Goal: Navigation & Orientation: Find specific page/section

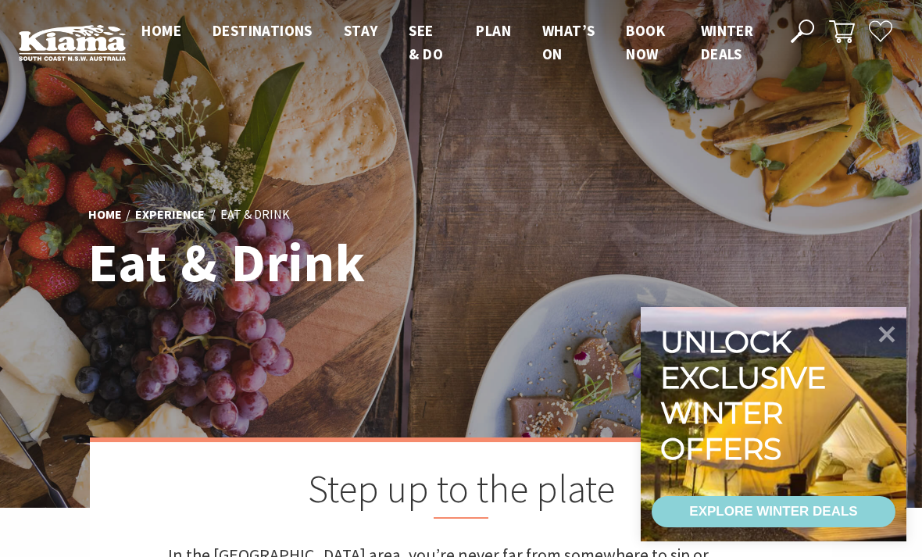
click at [895, 331] on icon at bounding box center [886, 334] width 33 height 33
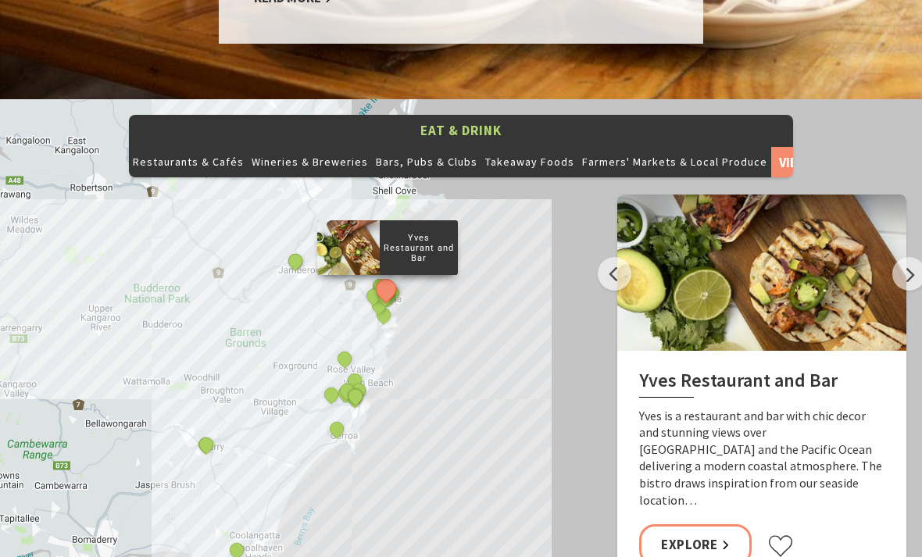
scroll to position [1645, 0]
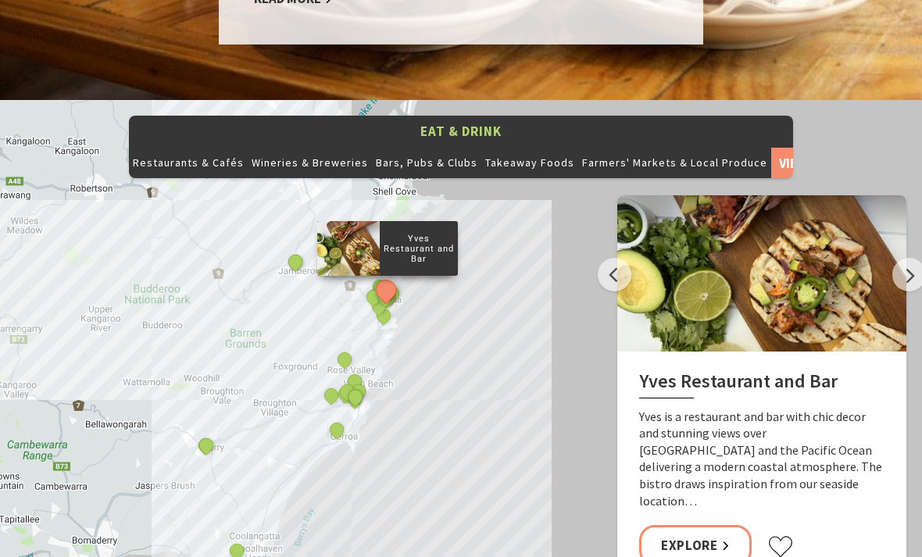
click at [907, 258] on button "Next" at bounding box center [909, 275] width 34 height 34
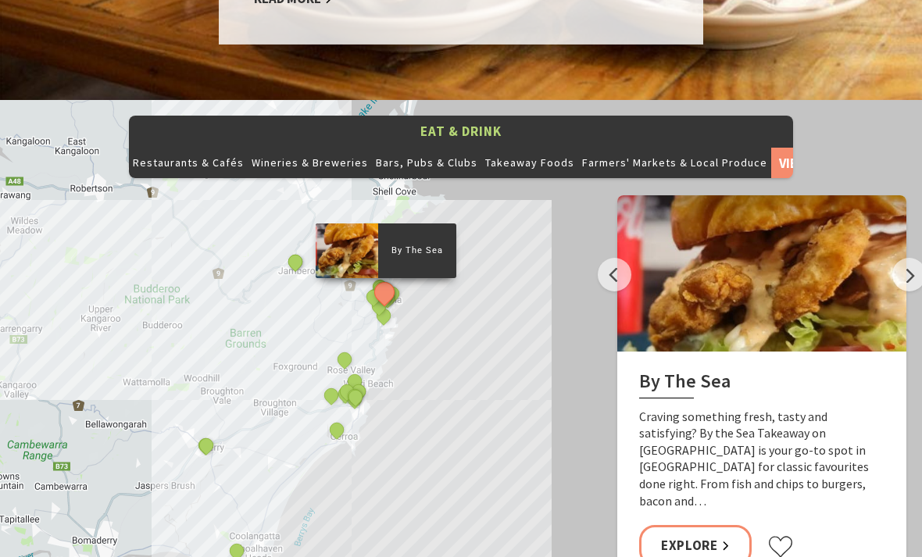
click at [908, 258] on button "Next" at bounding box center [909, 275] width 34 height 34
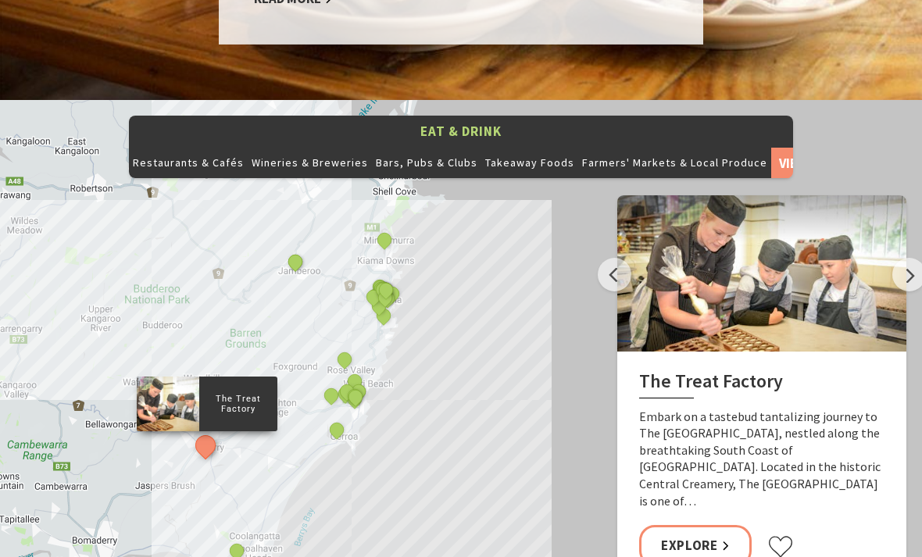
click at [912, 258] on button "Next" at bounding box center [909, 275] width 34 height 34
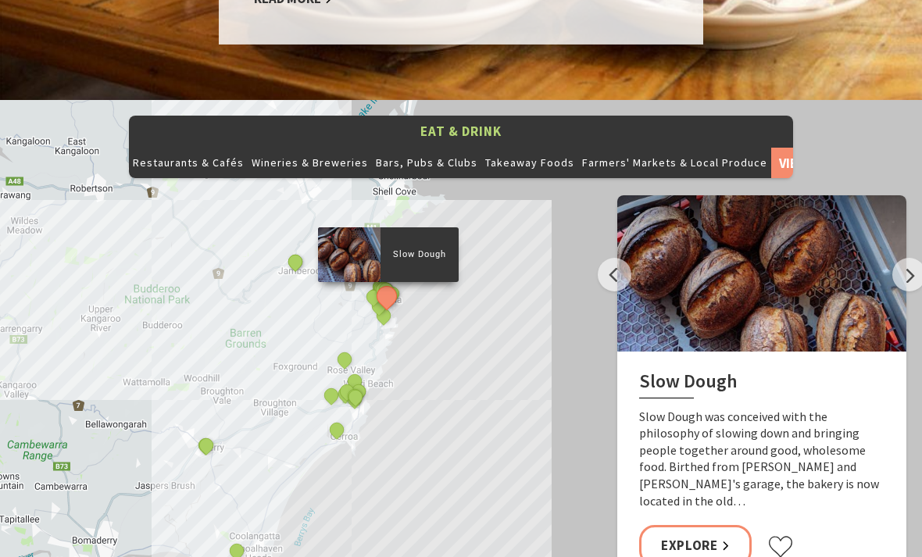
click at [903, 258] on button "Next" at bounding box center [909, 275] width 34 height 34
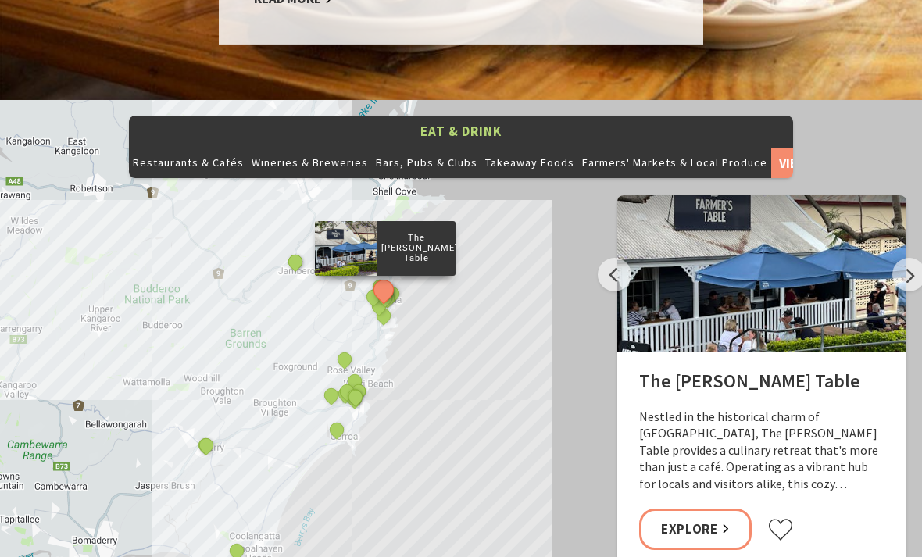
click at [906, 258] on button "Next" at bounding box center [909, 275] width 34 height 34
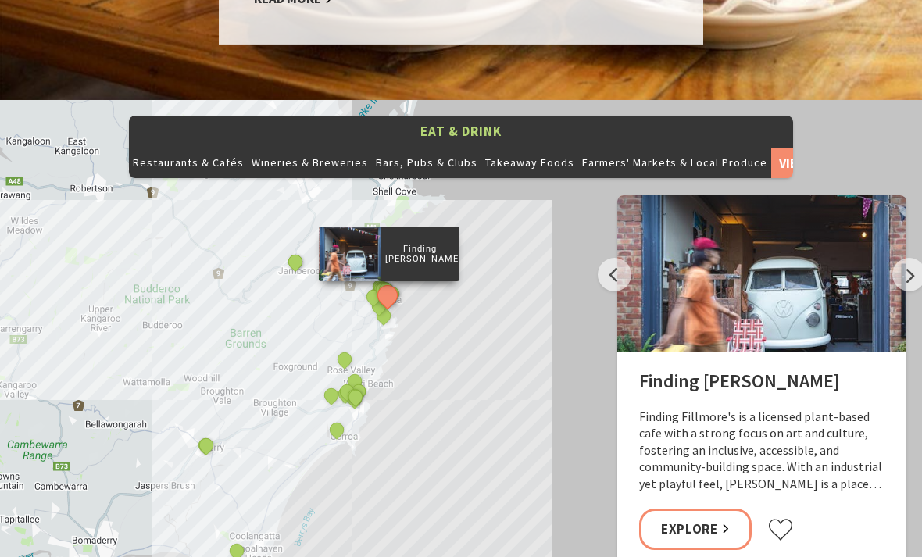
click at [909, 258] on button "Next" at bounding box center [909, 275] width 34 height 34
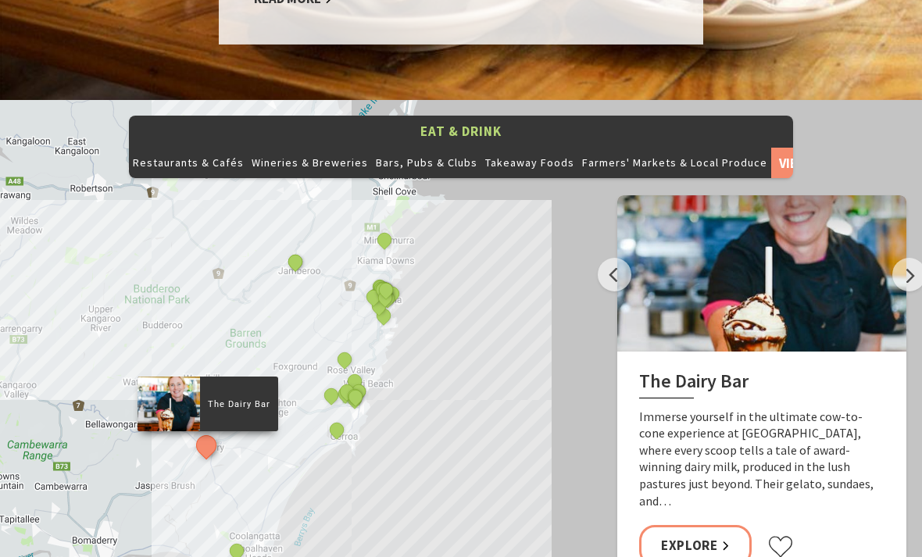
click at [906, 258] on button "Next" at bounding box center [909, 275] width 34 height 34
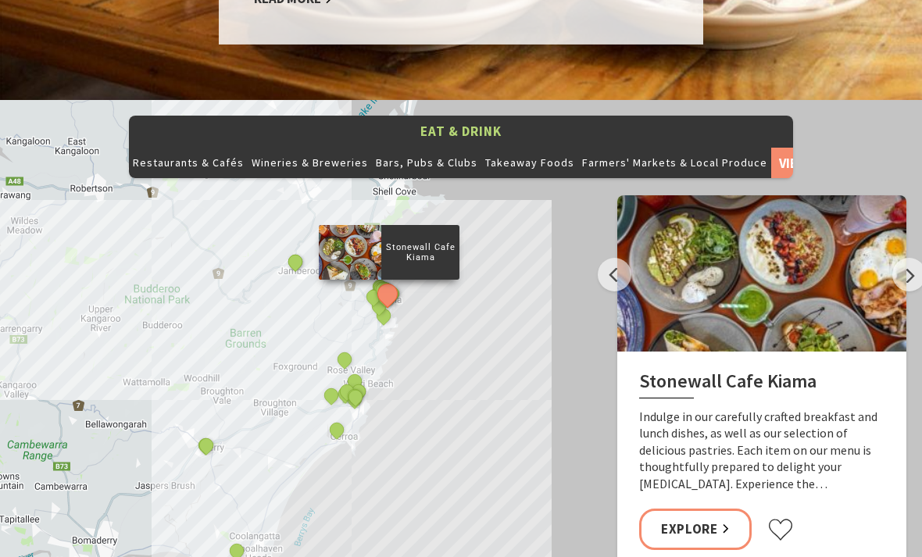
click at [713, 509] on link "Explore" at bounding box center [695, 529] width 113 height 41
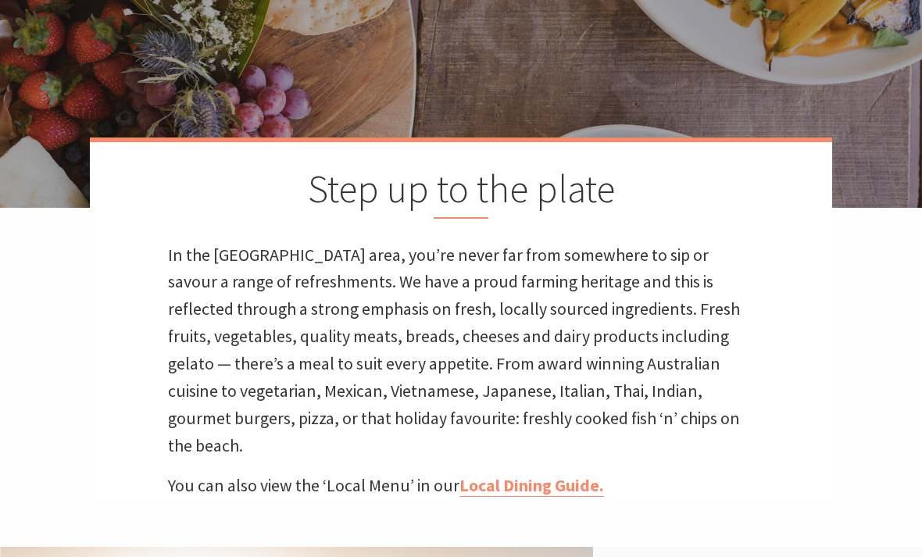
scroll to position [300, 0]
click at [552, 475] on link "Local Dining Guide." at bounding box center [531, 486] width 145 height 22
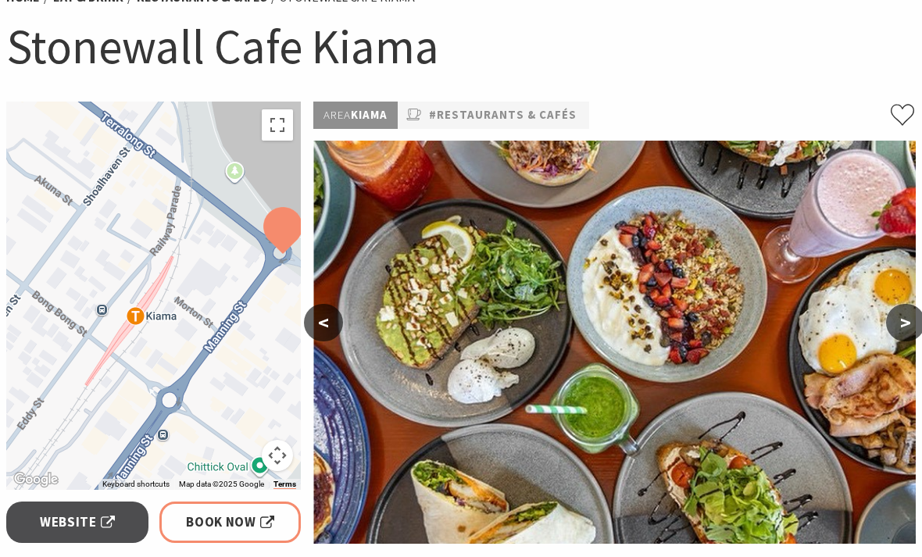
scroll to position [157, 0]
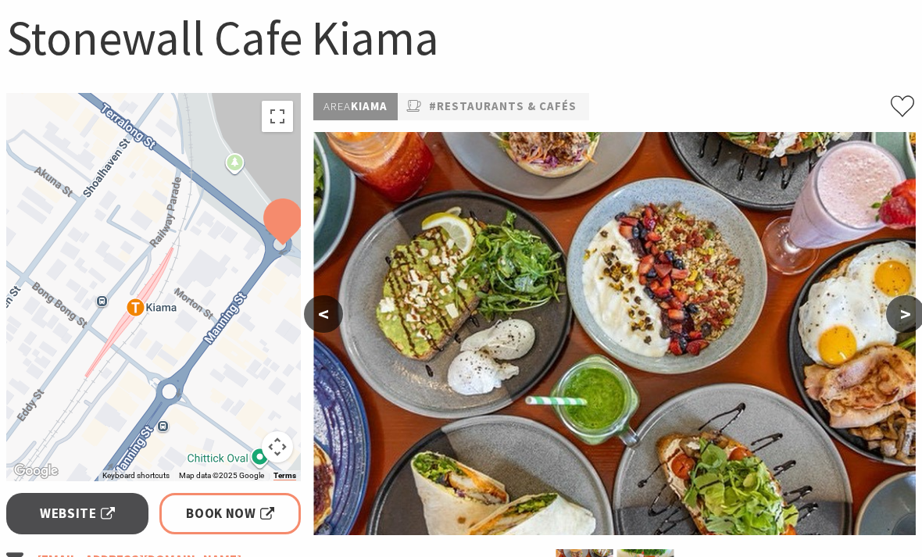
click at [323, 325] on button "<" at bounding box center [323, 314] width 39 height 38
click at [326, 319] on button "<" at bounding box center [323, 314] width 39 height 38
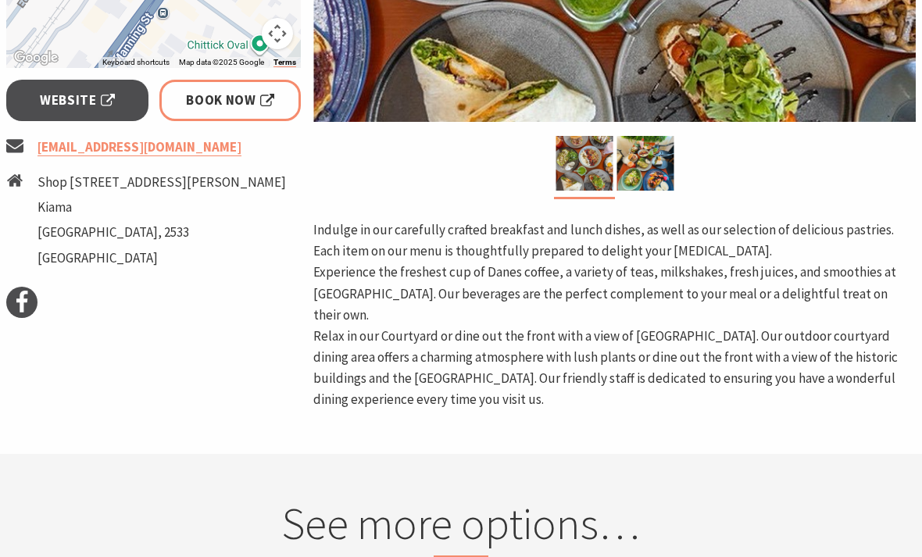
scroll to position [570, 0]
click at [99, 104] on span "Website" at bounding box center [77, 100] width 75 height 21
